Goal: Find specific page/section

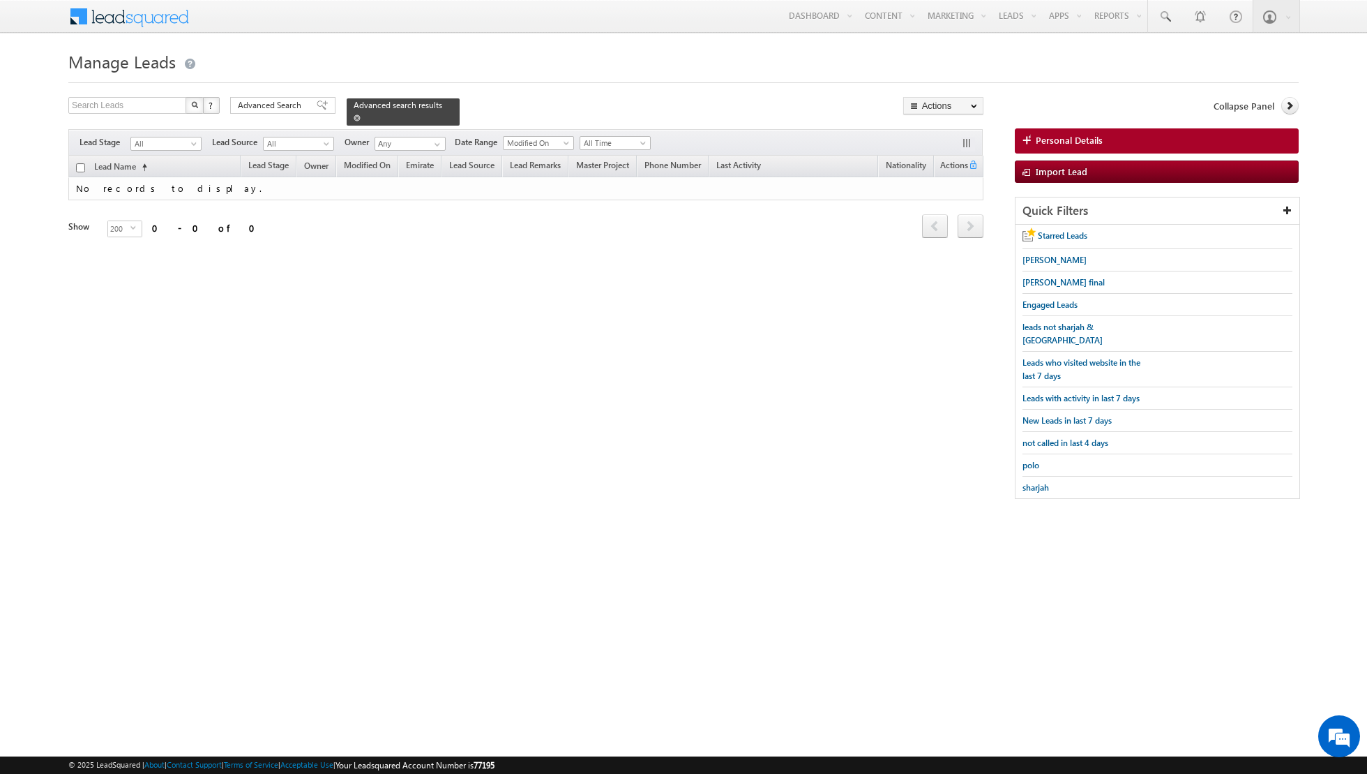
click at [354, 117] on span at bounding box center [357, 117] width 7 height 7
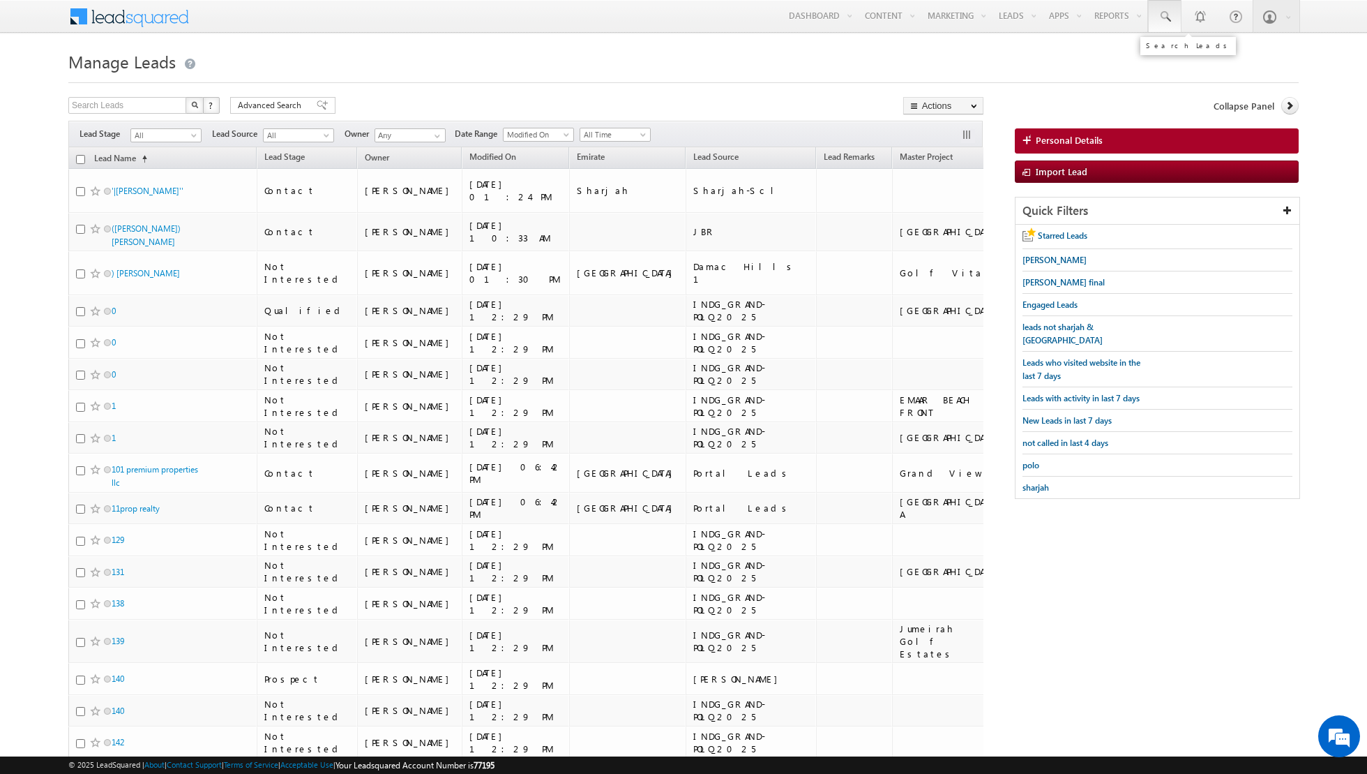
click at [1172, 15] on span at bounding box center [1165, 17] width 14 height 14
type input "5"
type input "[PERSON_NAME]"
drag, startPoint x: 1268, startPoint y: 54, endPoint x: 1072, endPoint y: 59, distance: 196.8
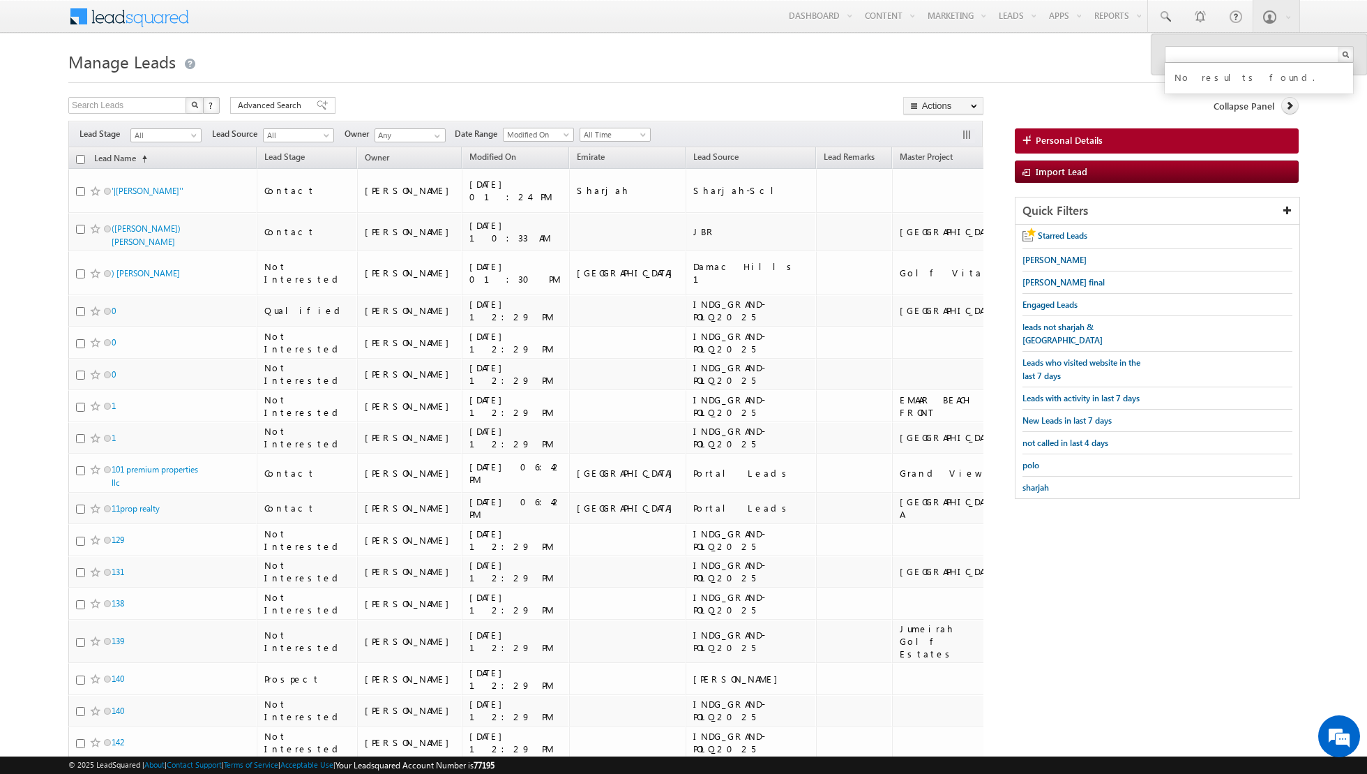
click at [947, 57] on h1 "Manage Leads" at bounding box center [683, 60] width 1231 height 27
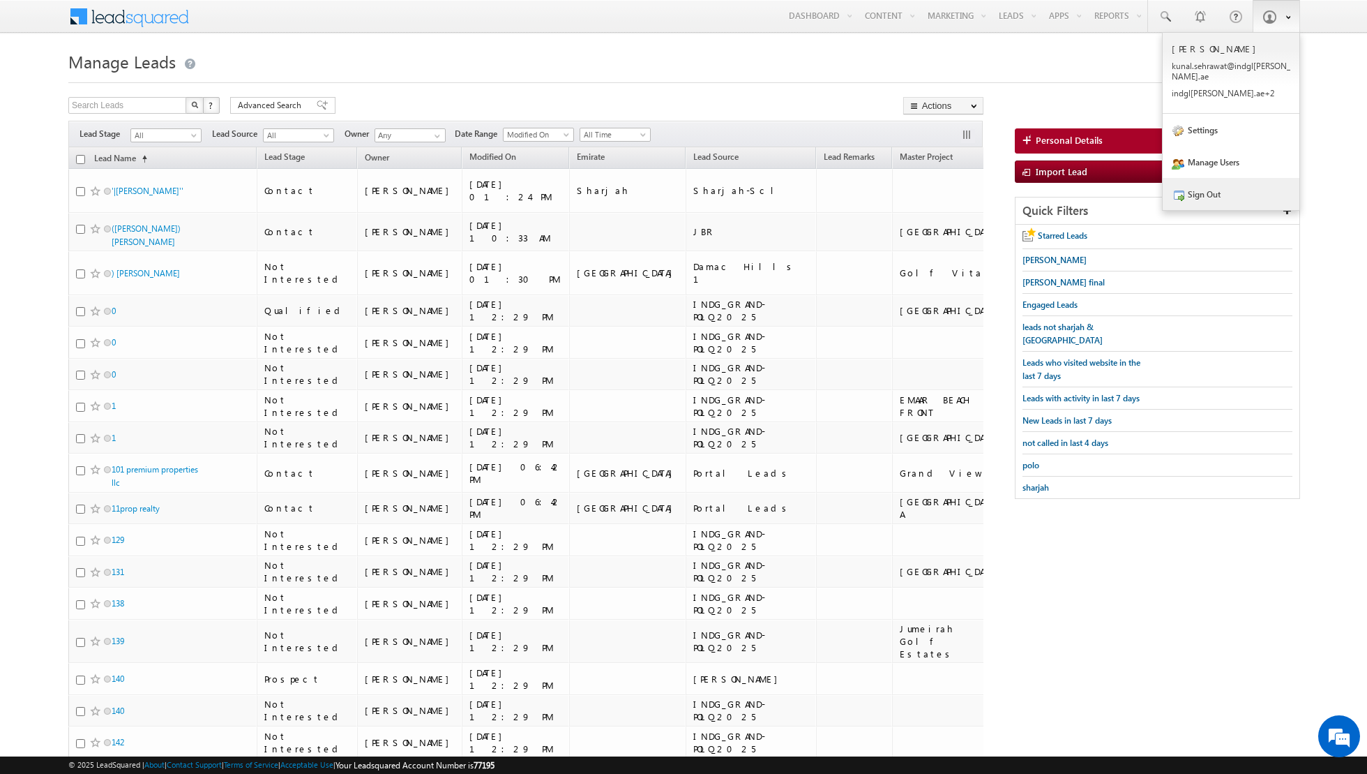
click at [1222, 183] on link "Sign Out" at bounding box center [1231, 194] width 137 height 32
